Goal: Information Seeking & Learning: Check status

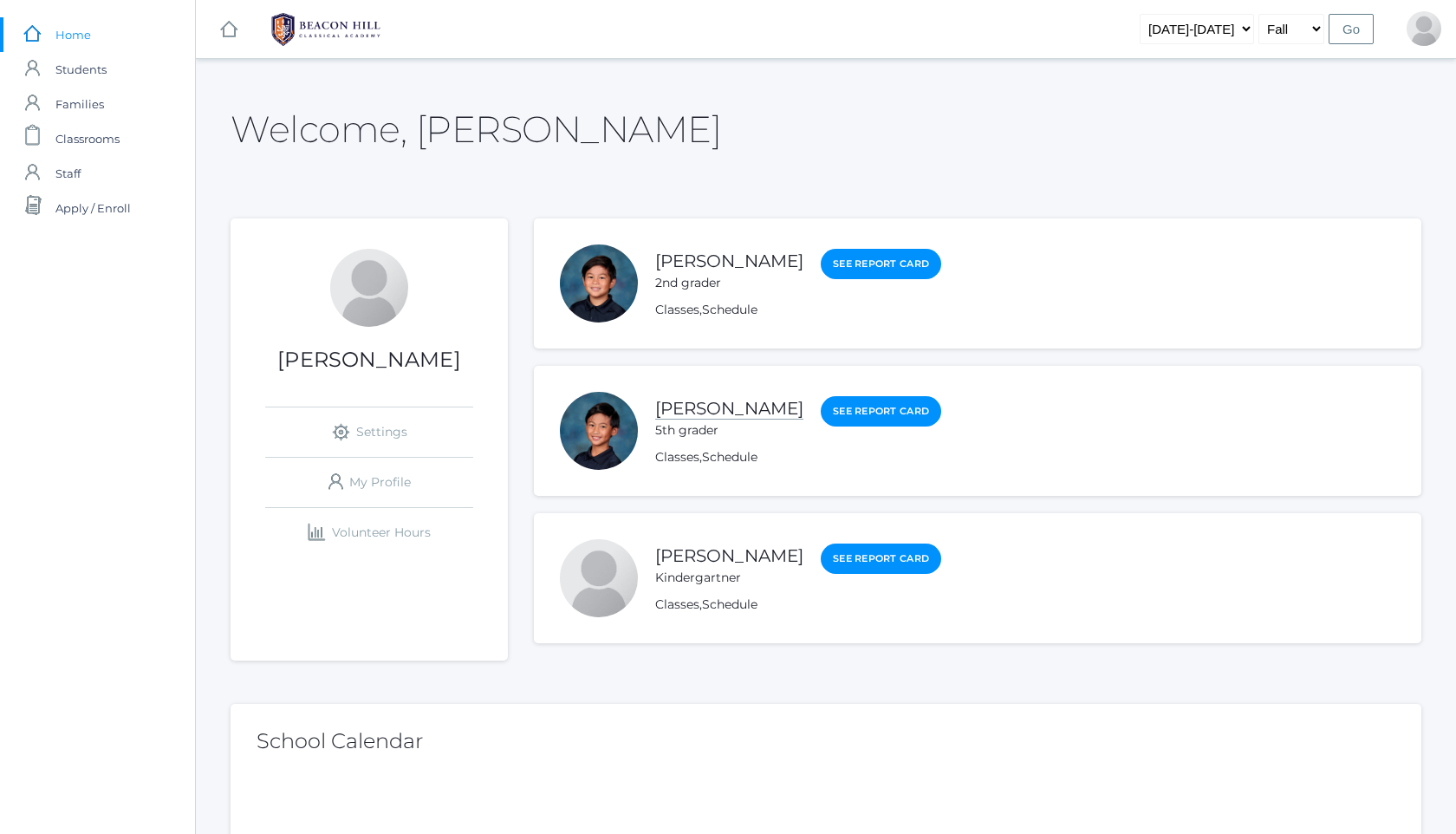
click at [757, 400] on link "[PERSON_NAME]" at bounding box center [729, 409] width 148 height 22
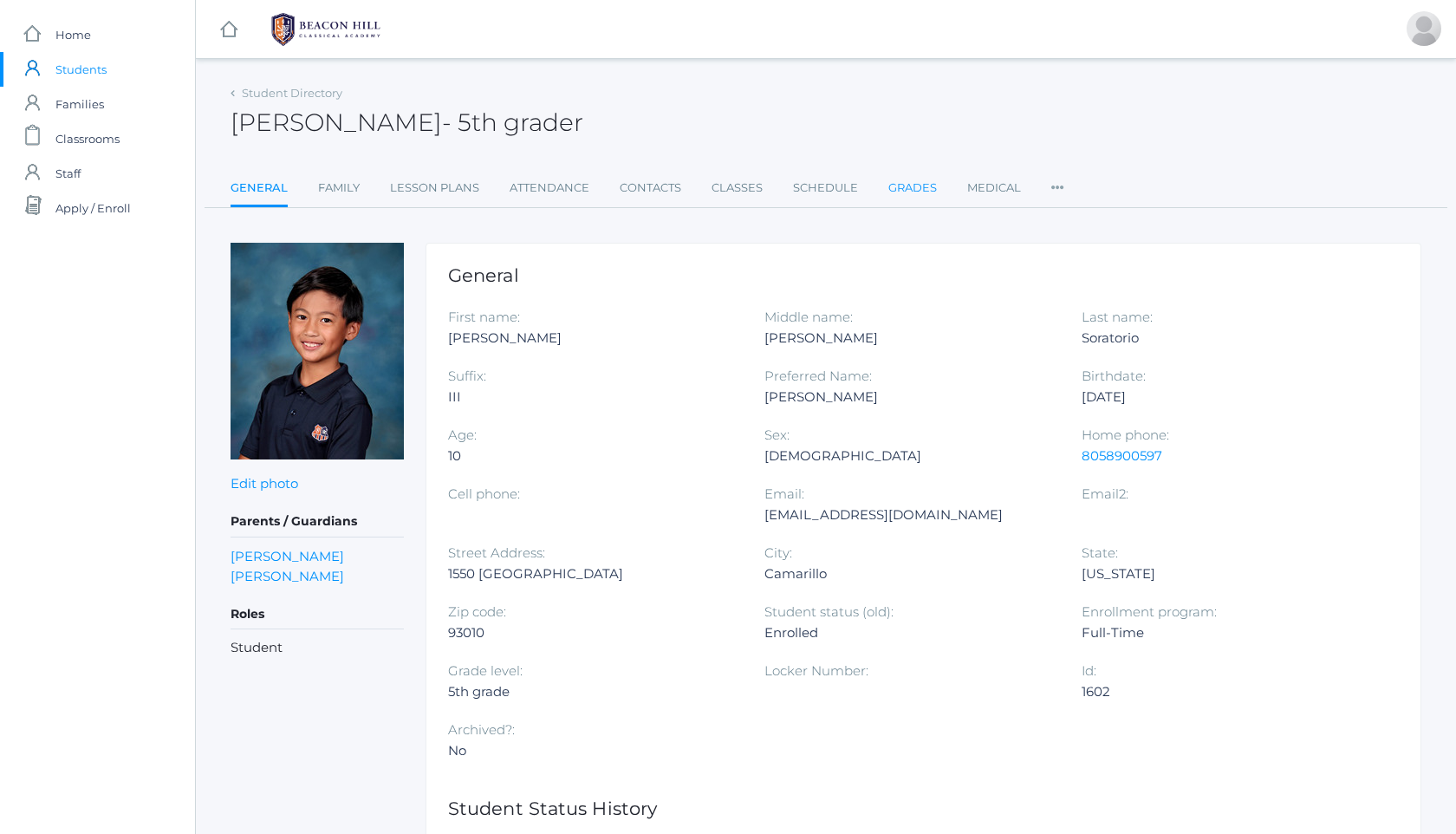
click at [902, 194] on link "Grades" at bounding box center [913, 188] width 48 height 35
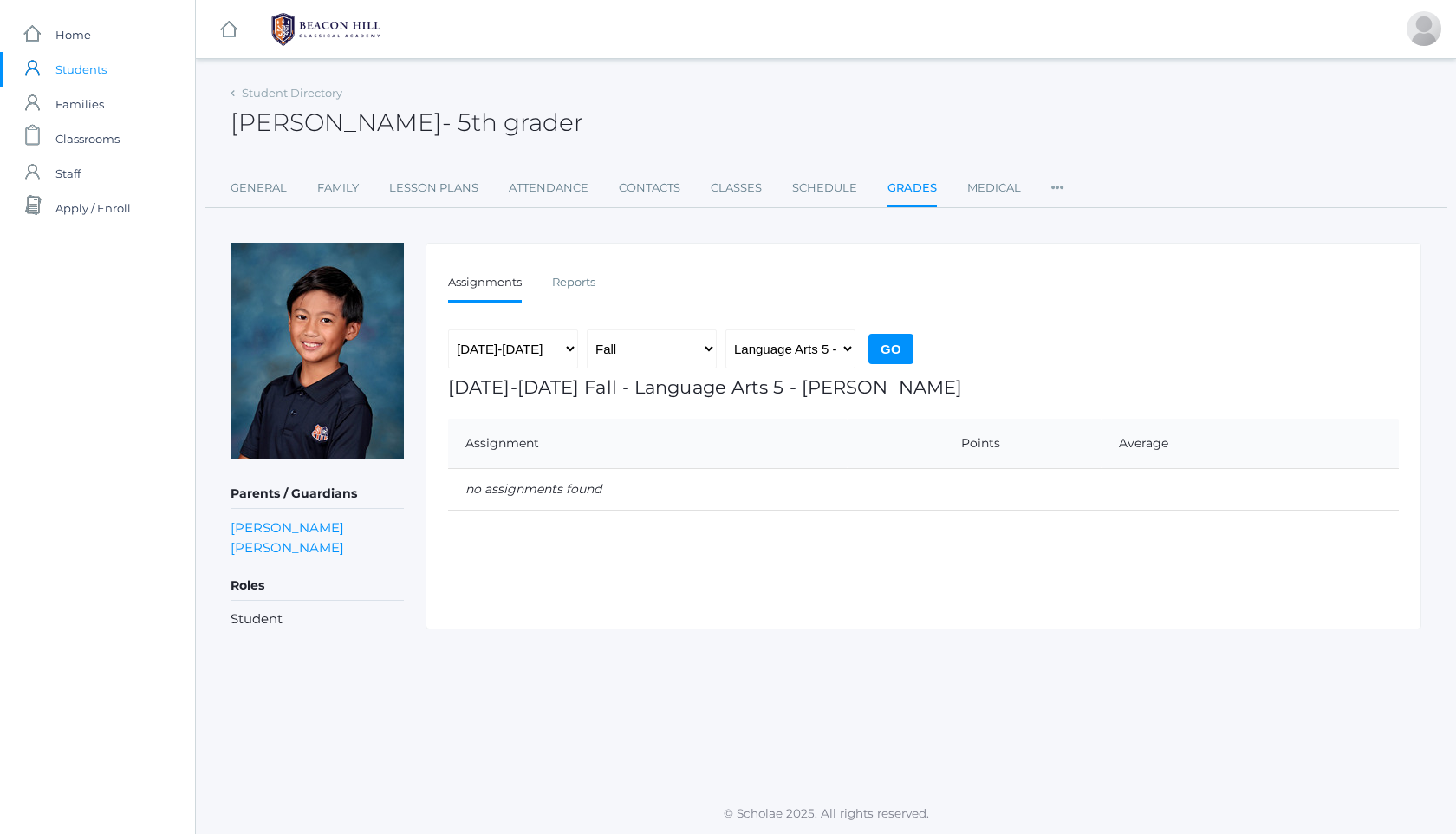
click at [311, 23] on img at bounding box center [326, 29] width 130 height 43
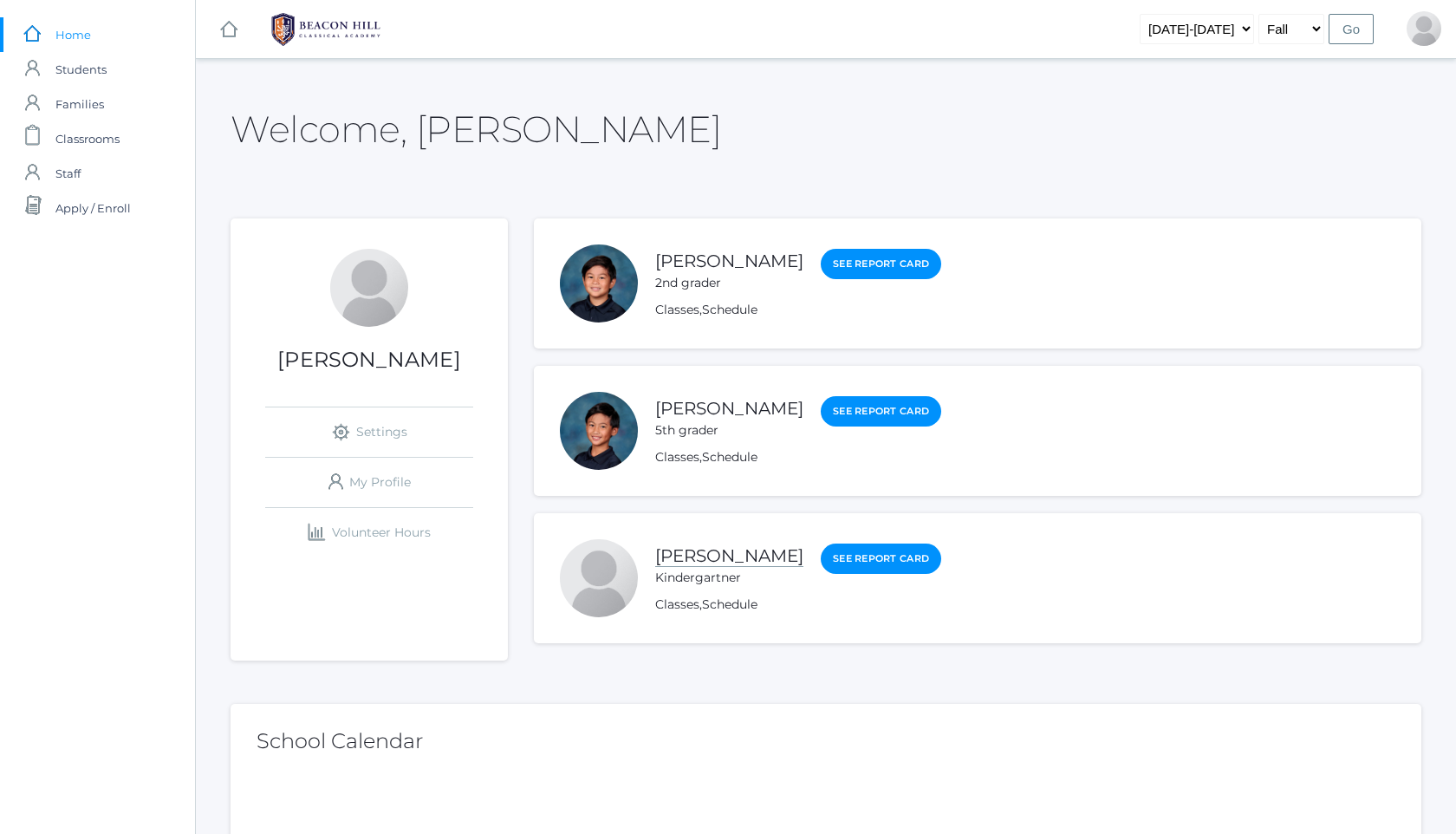
click at [729, 551] on link "[PERSON_NAME]" at bounding box center [729, 556] width 148 height 22
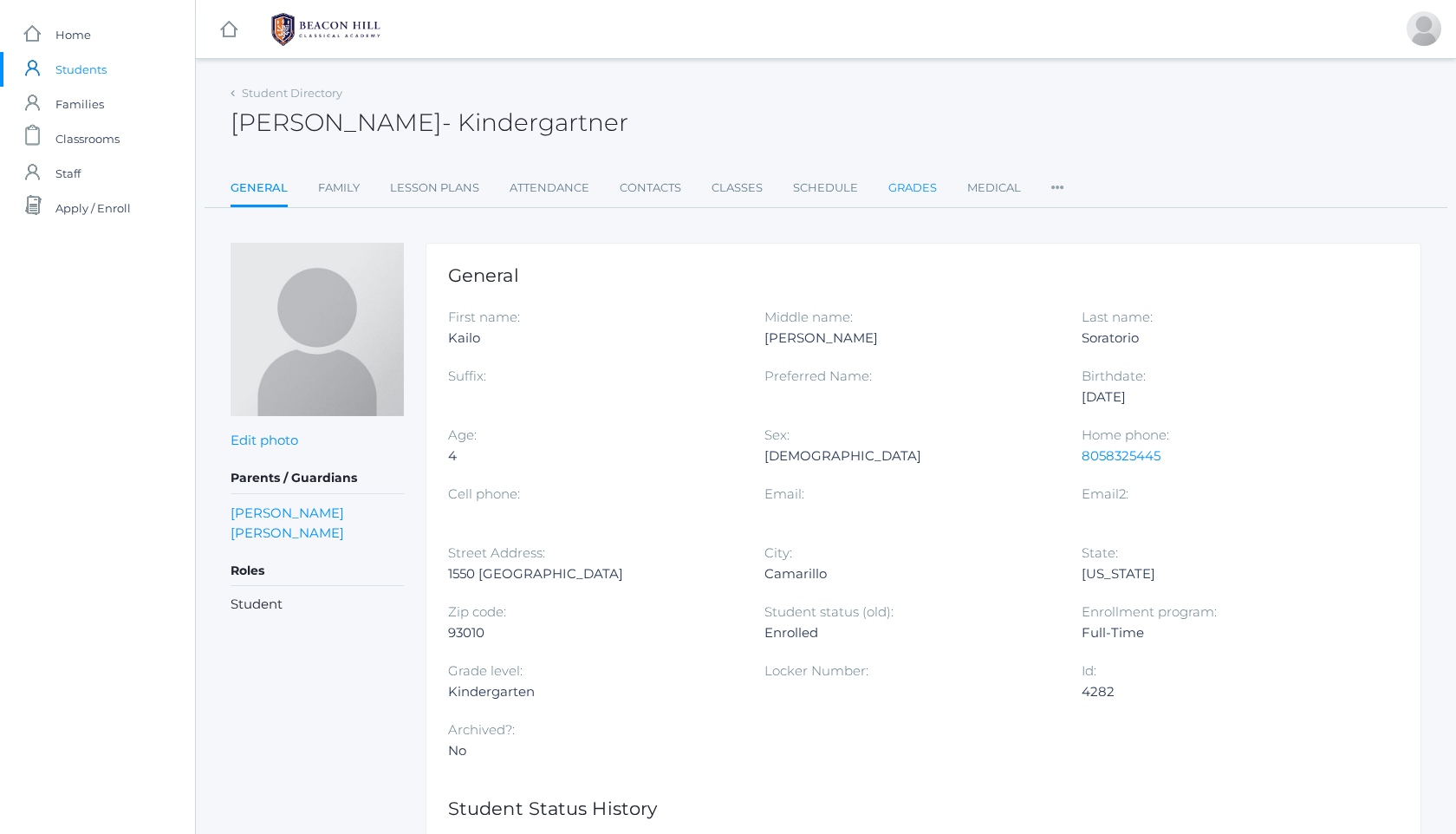
click at [915, 194] on link "Grades" at bounding box center [913, 188] width 48 height 35
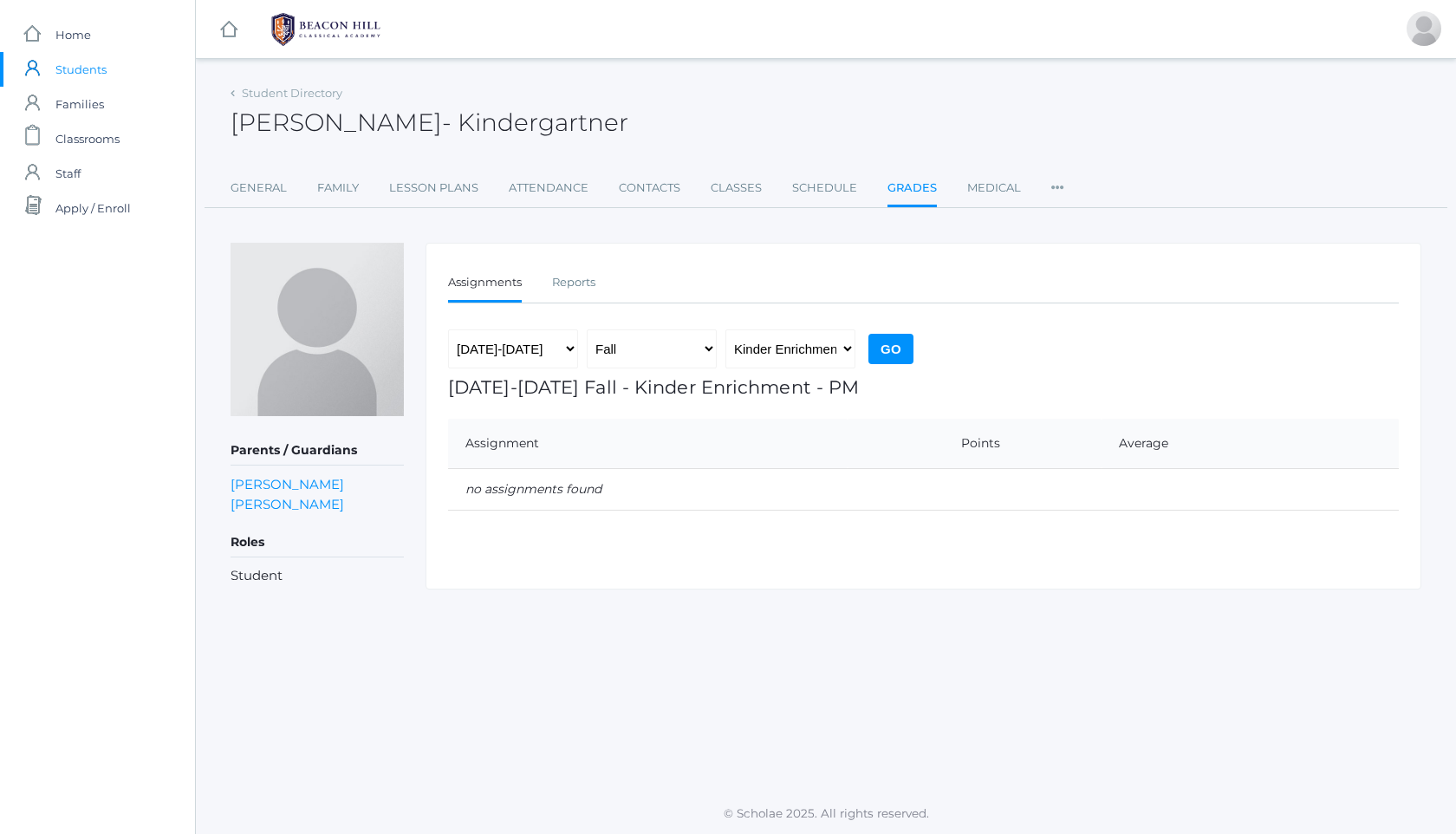
click at [297, 33] on img at bounding box center [326, 29] width 130 height 43
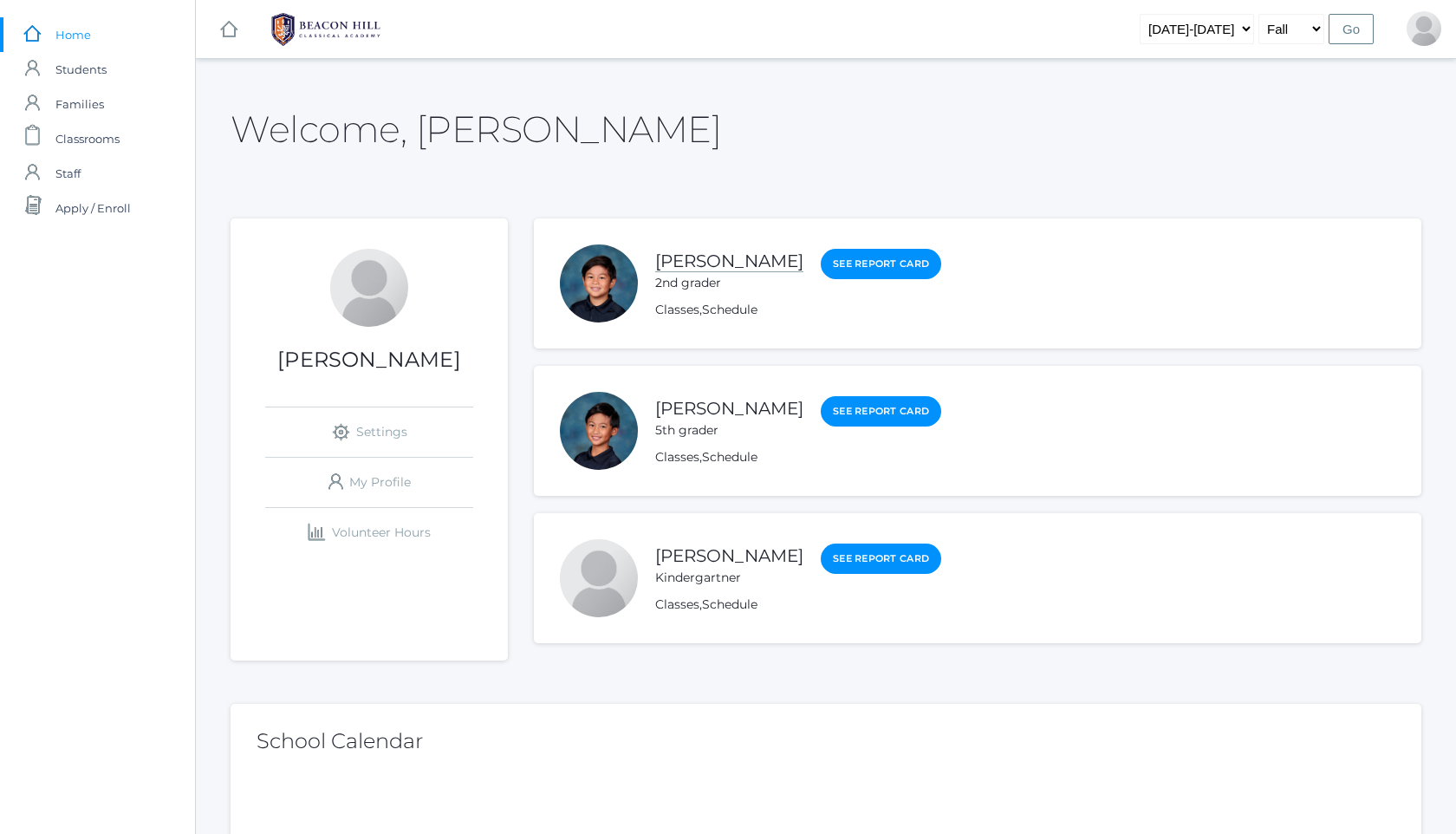
click at [703, 257] on link "[PERSON_NAME]" at bounding box center [729, 261] width 148 height 22
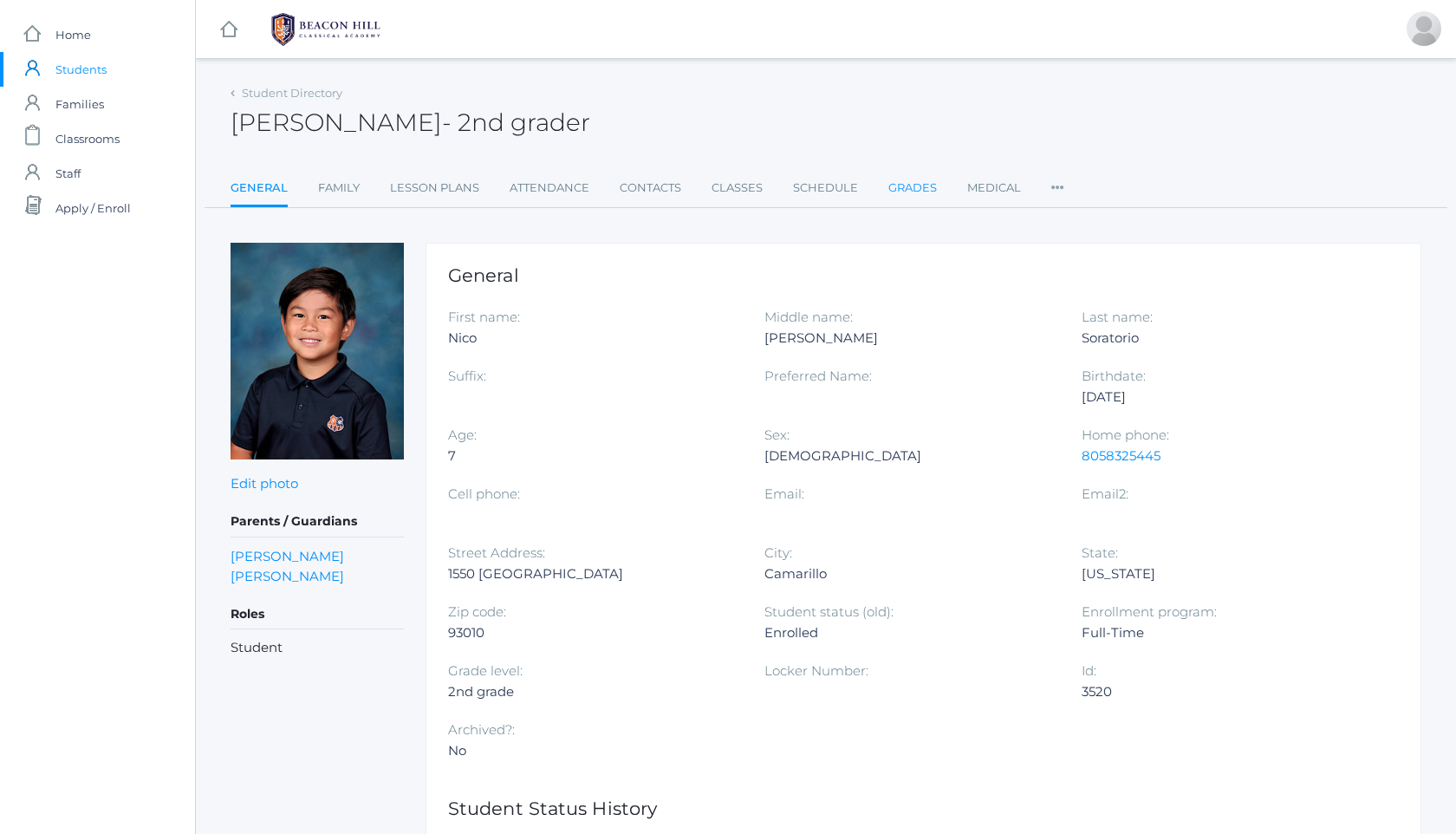
click at [909, 174] on link "Grades" at bounding box center [913, 188] width 48 height 35
